Goal: Complete application form

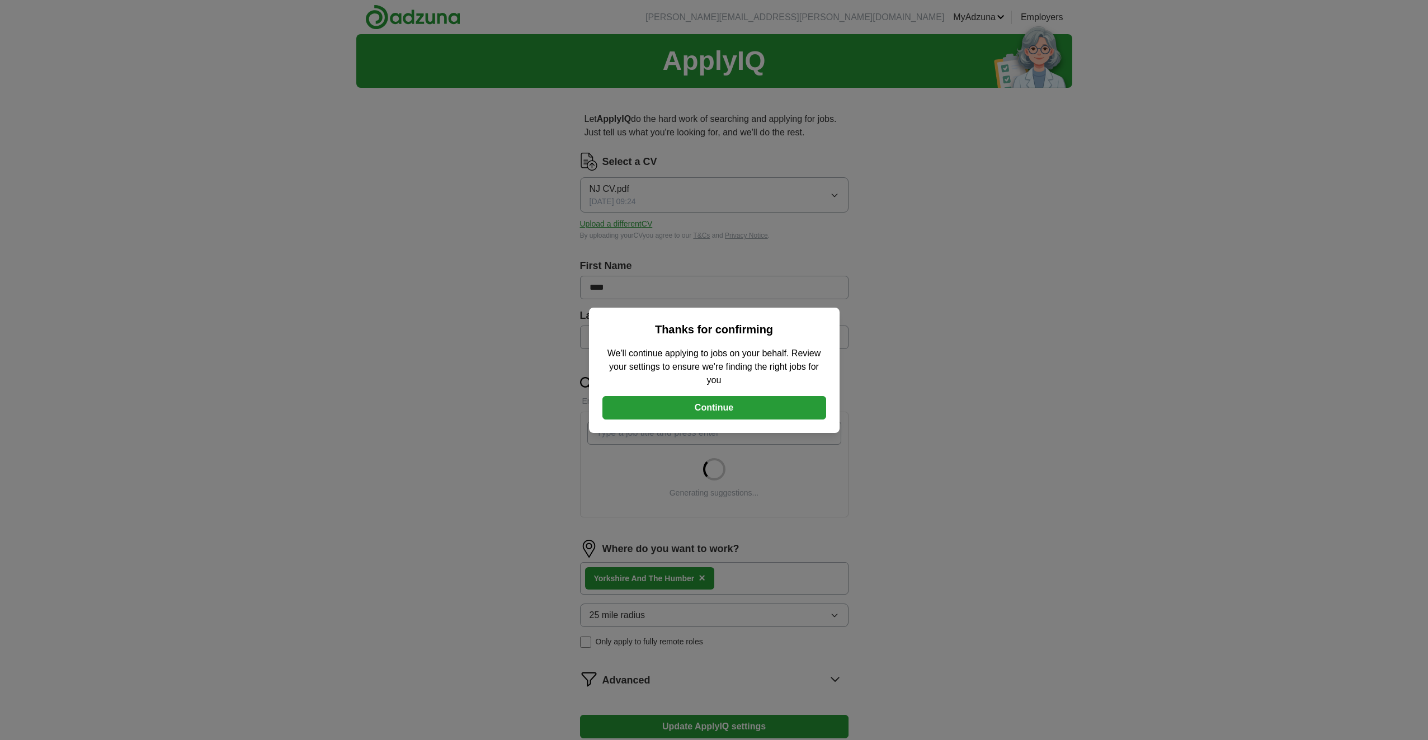
click at [730, 411] on button "Continue" at bounding box center [715, 407] width 224 height 23
